Goal: Find specific page/section: Find specific page/section

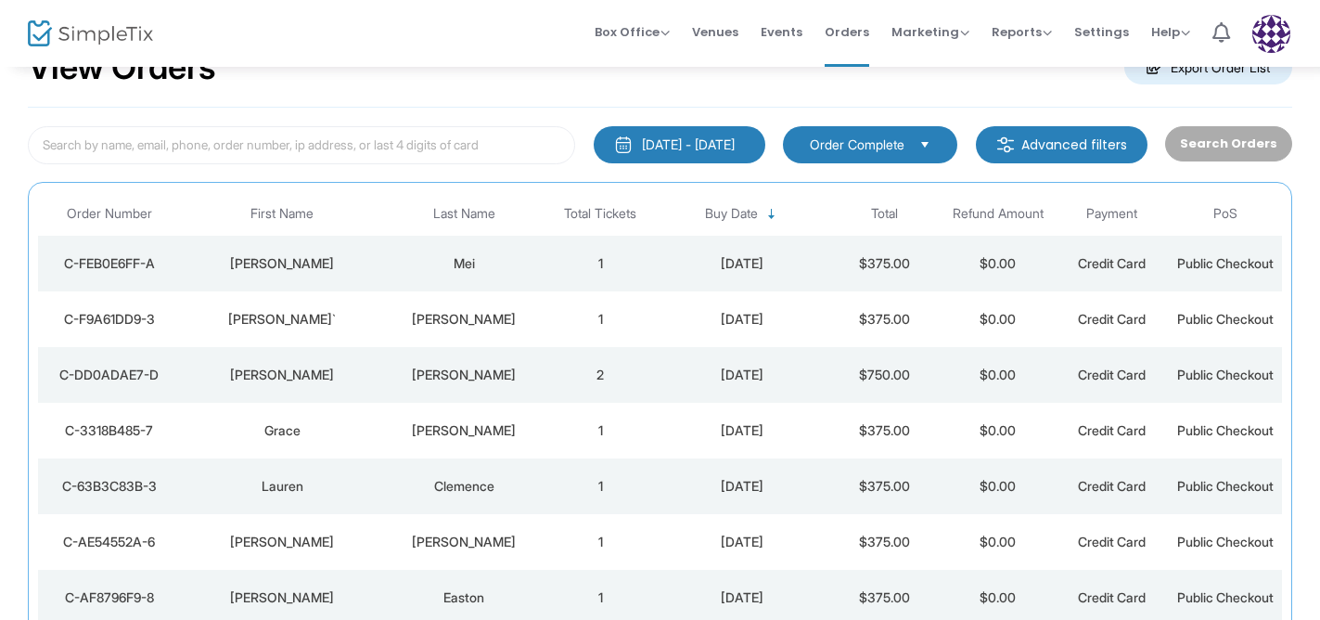
scroll to position [138, 0]
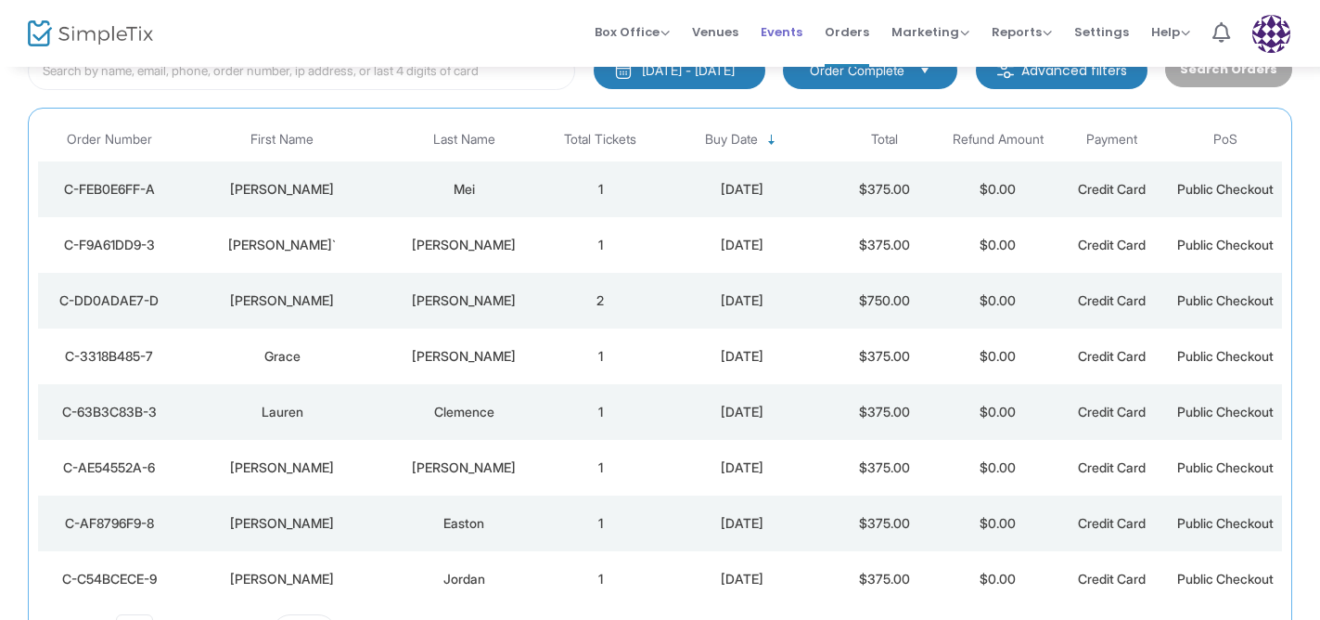
click at [778, 34] on span "Events" at bounding box center [782, 31] width 42 height 47
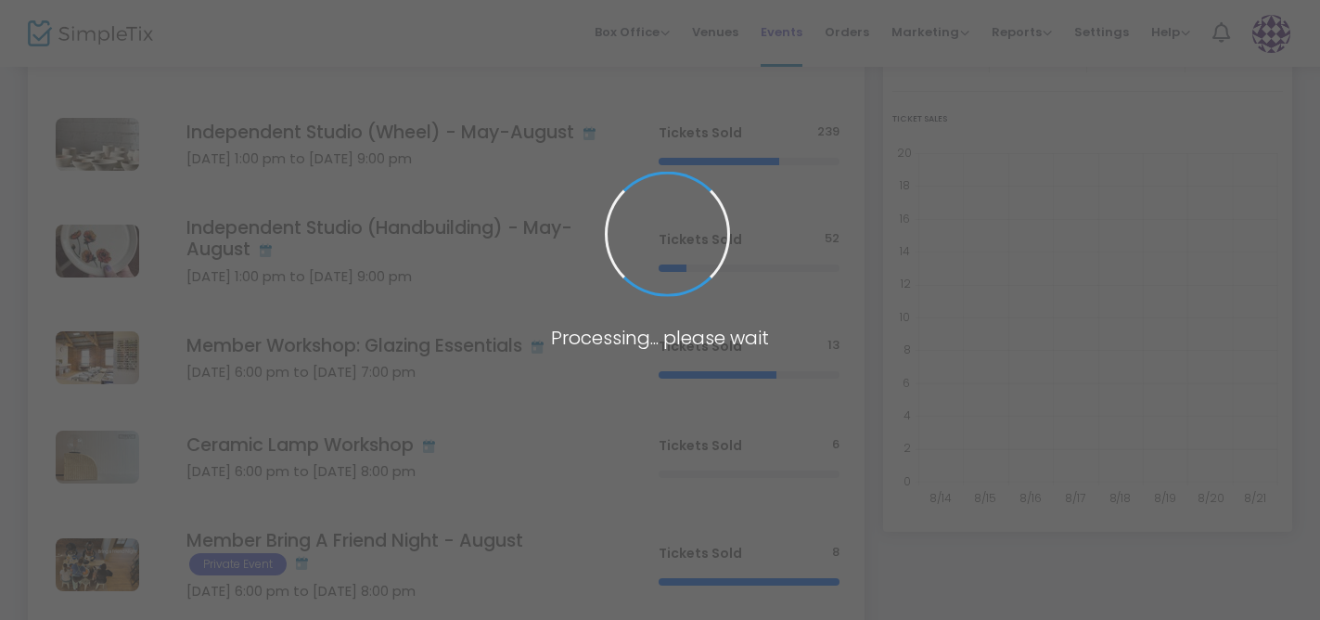
scroll to position [390, 0]
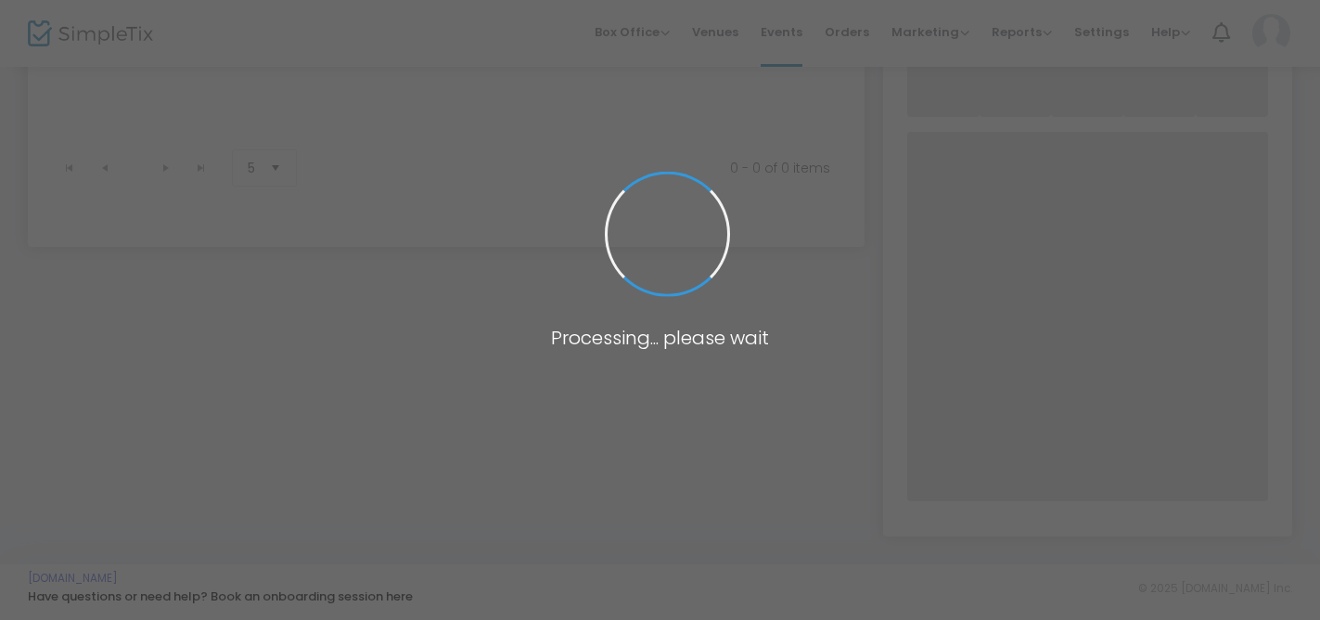
scroll to position [269, 0]
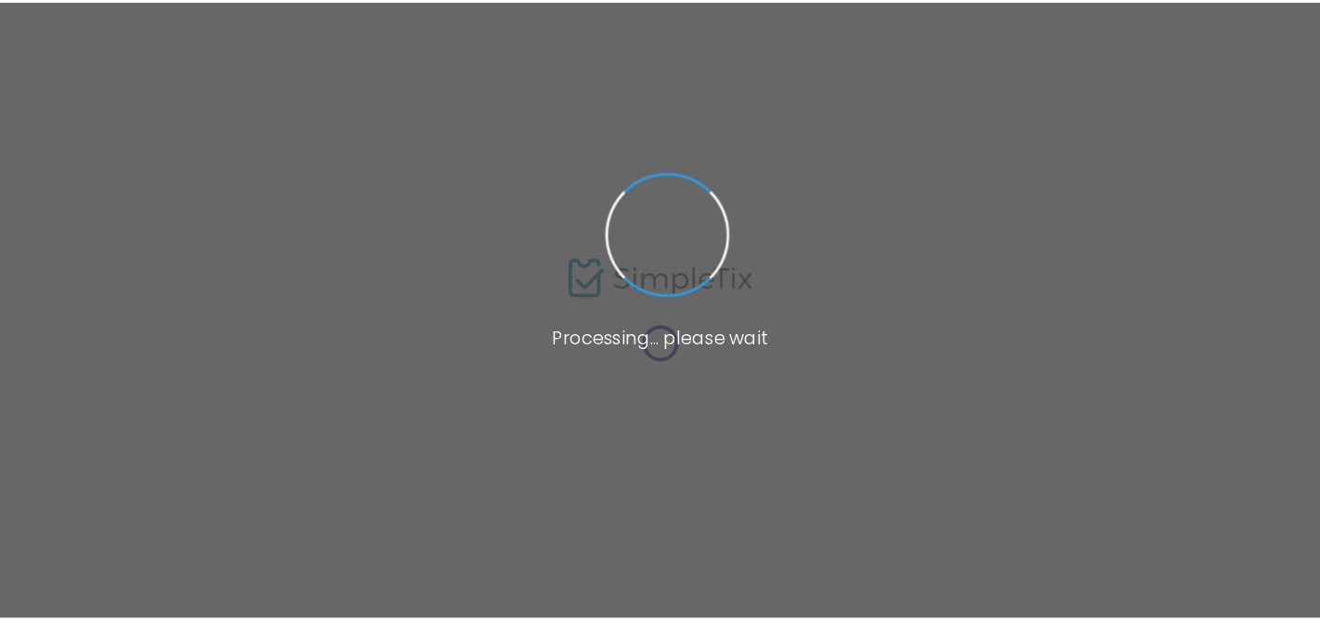
scroll to position [72, 0]
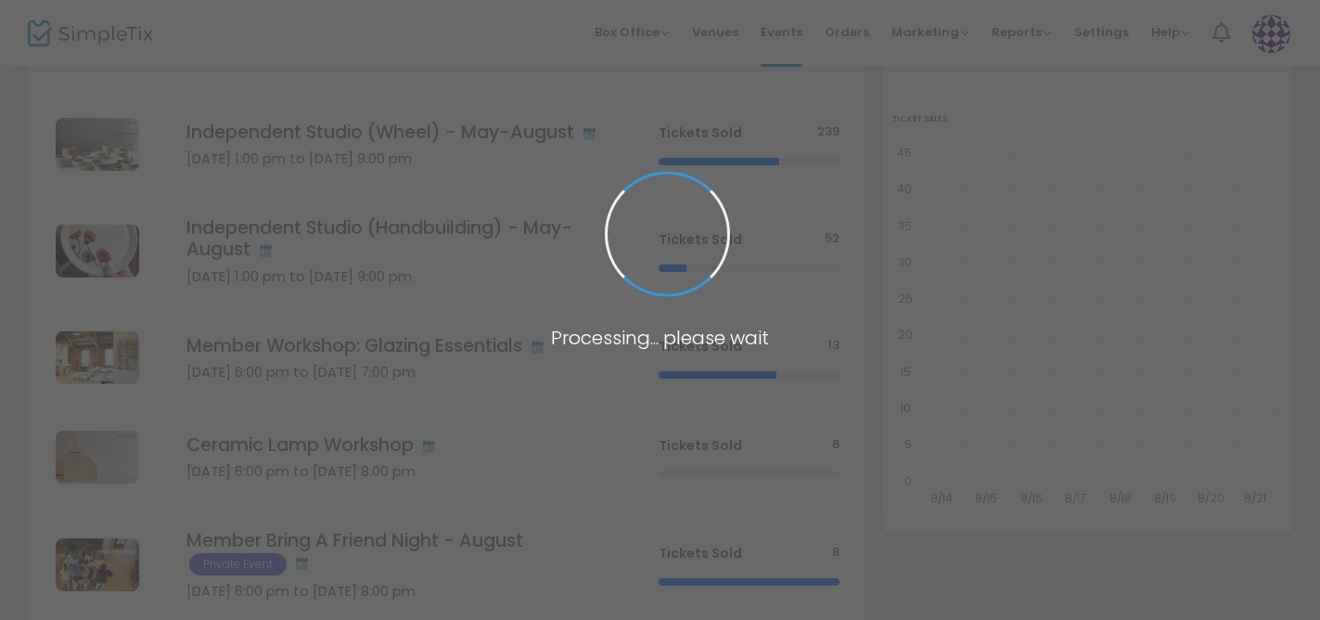
scroll to position [291, 0]
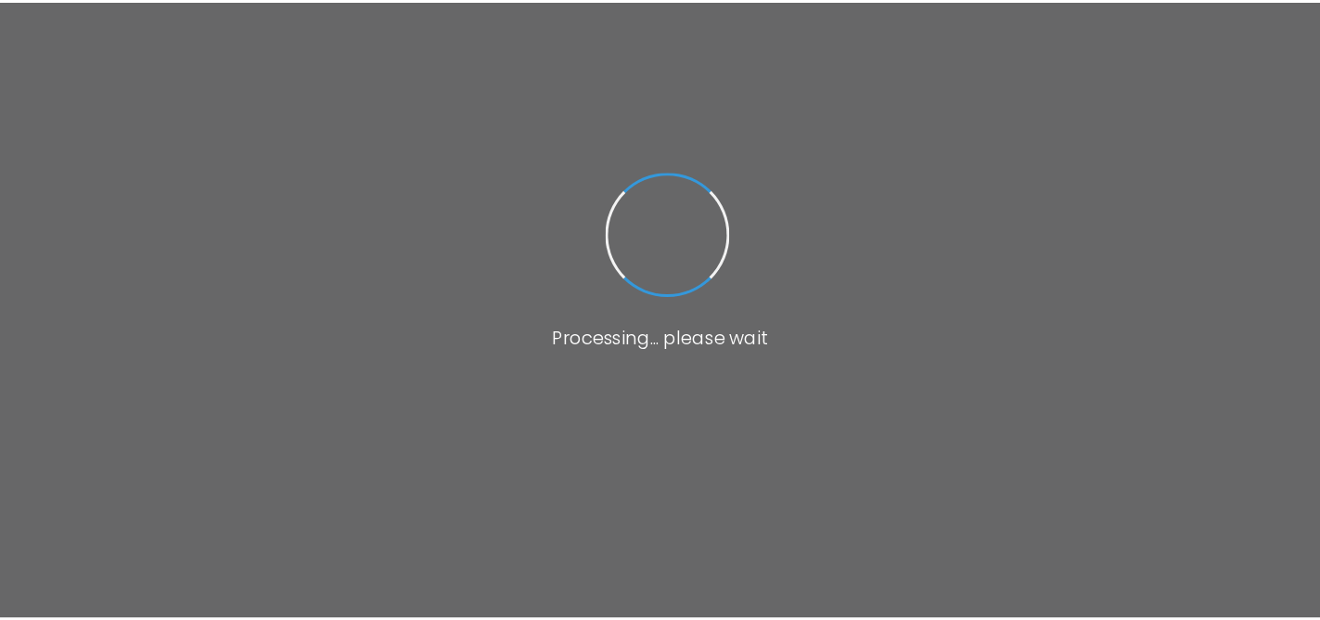
scroll to position [112, 0]
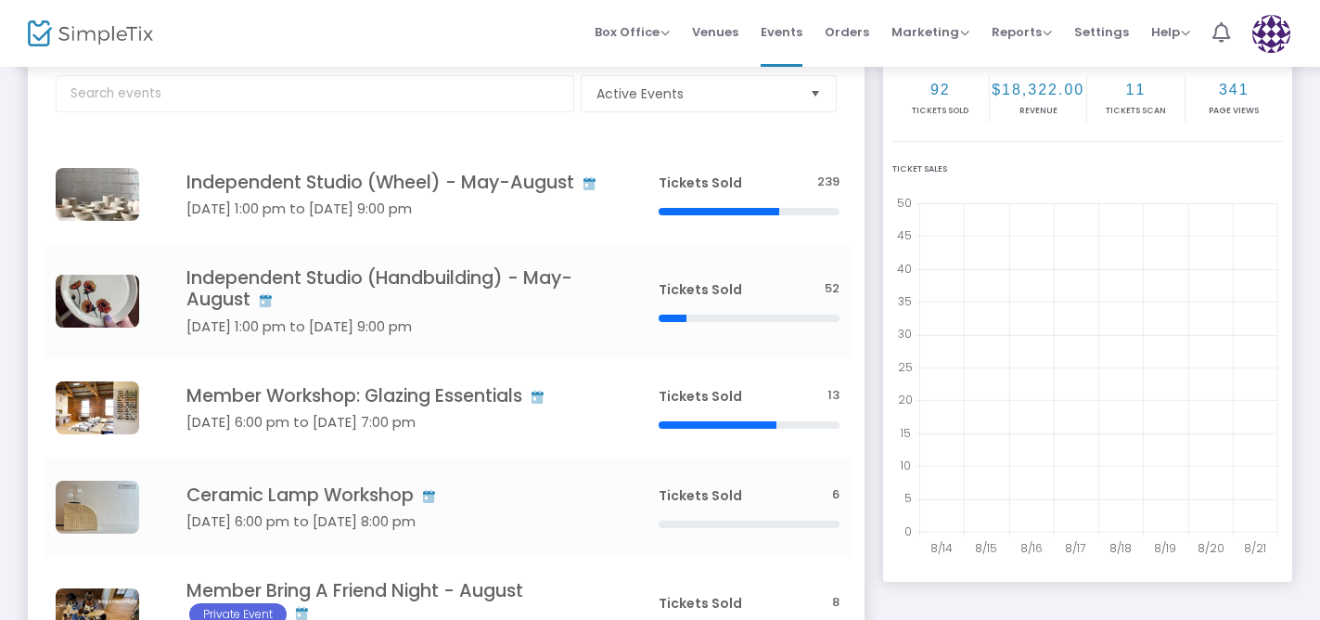
scroll to position [114, 0]
